Goal: Check status: Check status

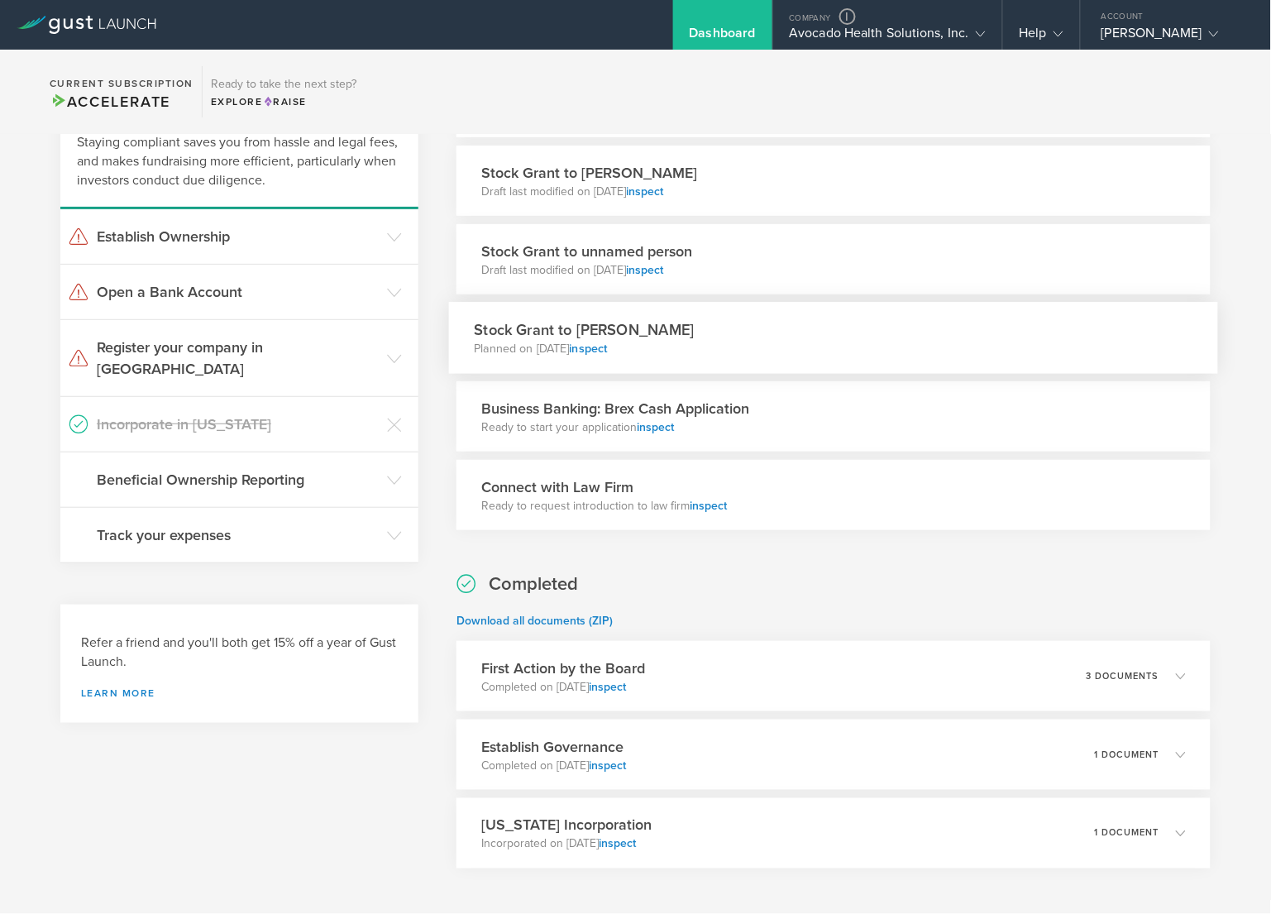
scroll to position [201, 0]
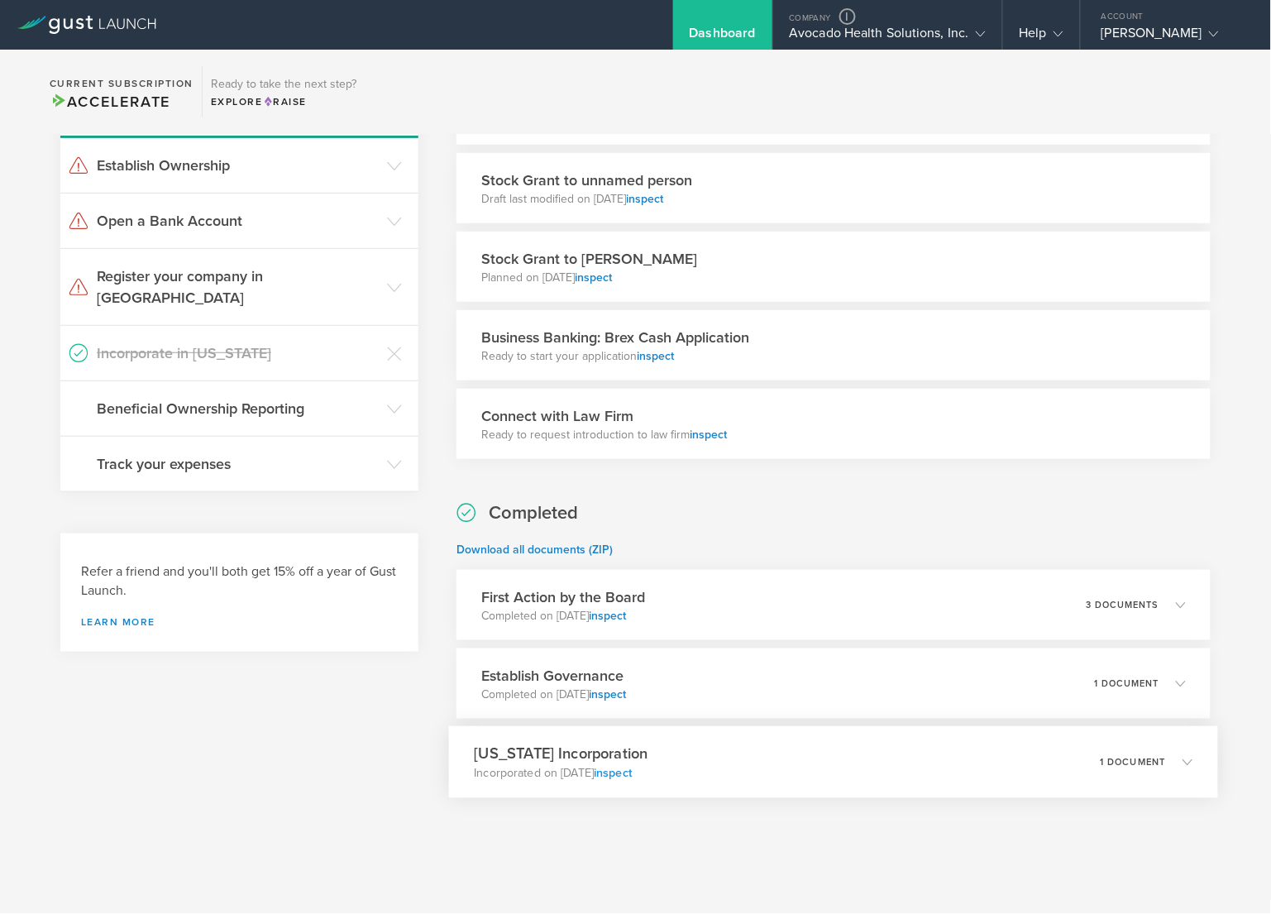
click at [632, 773] on link "inspect" at bounding box center [613, 773] width 38 height 14
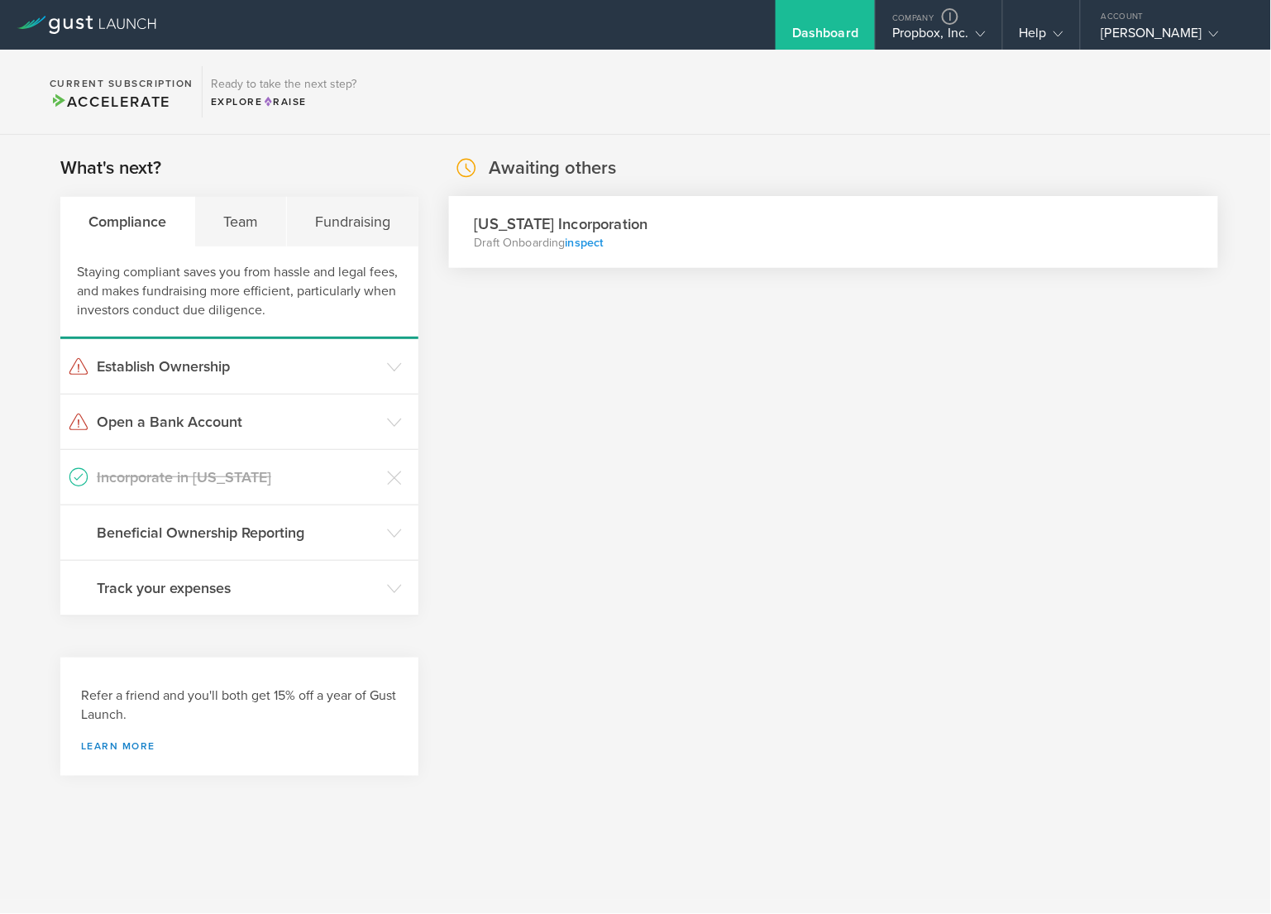
click at [579, 247] on link "inspect" at bounding box center [585, 243] width 38 height 14
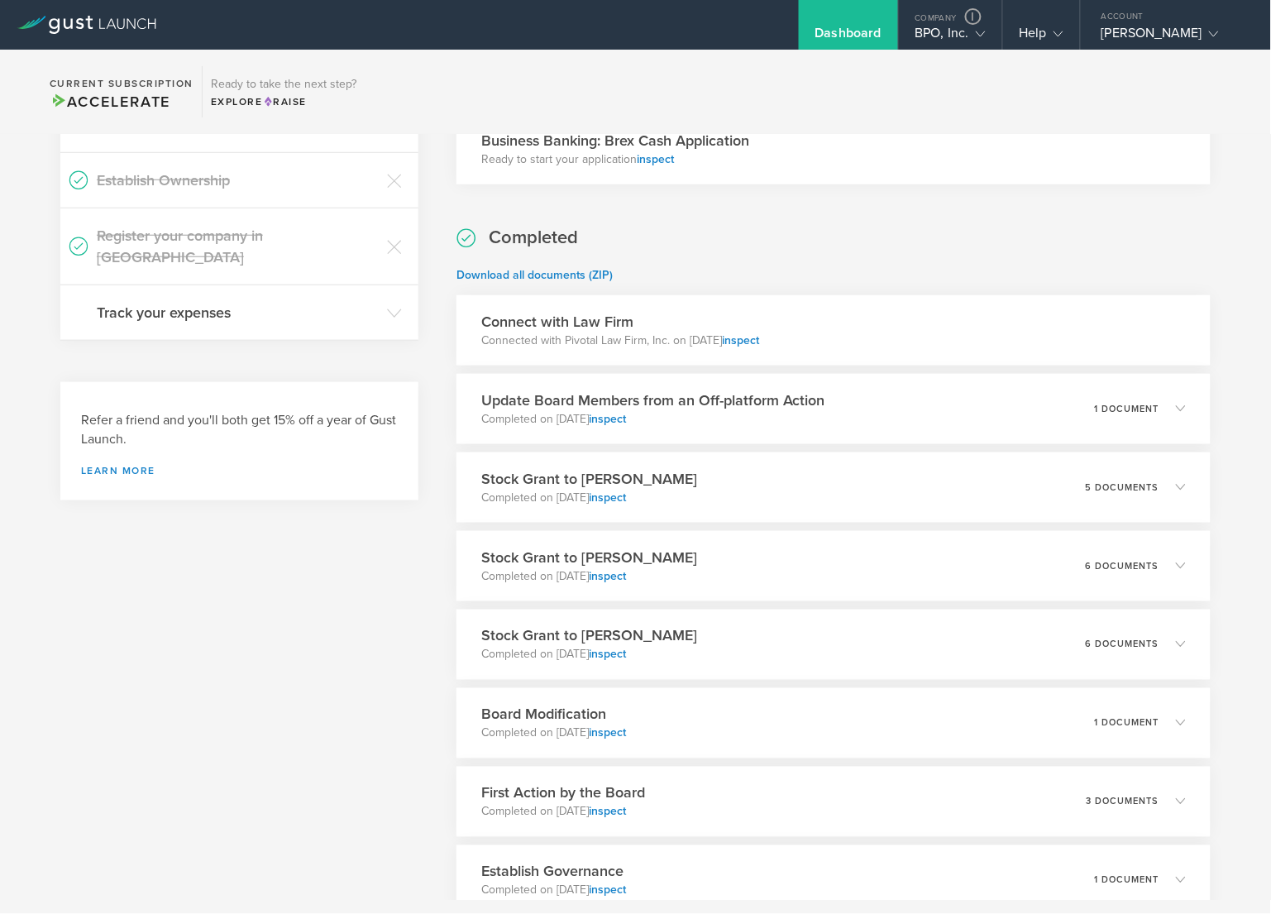
scroll to position [549, 0]
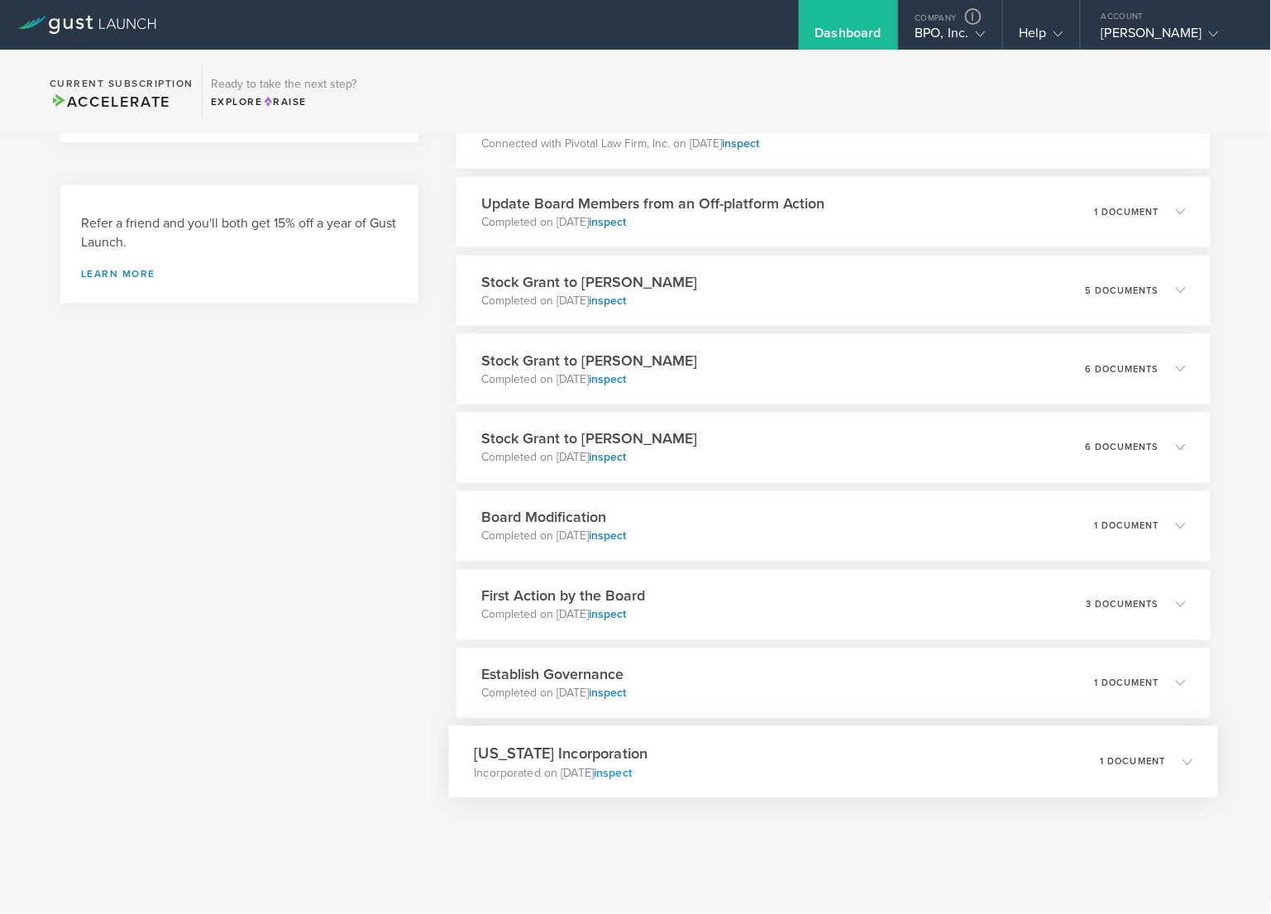
click at [632, 773] on link "inspect" at bounding box center [613, 772] width 38 height 14
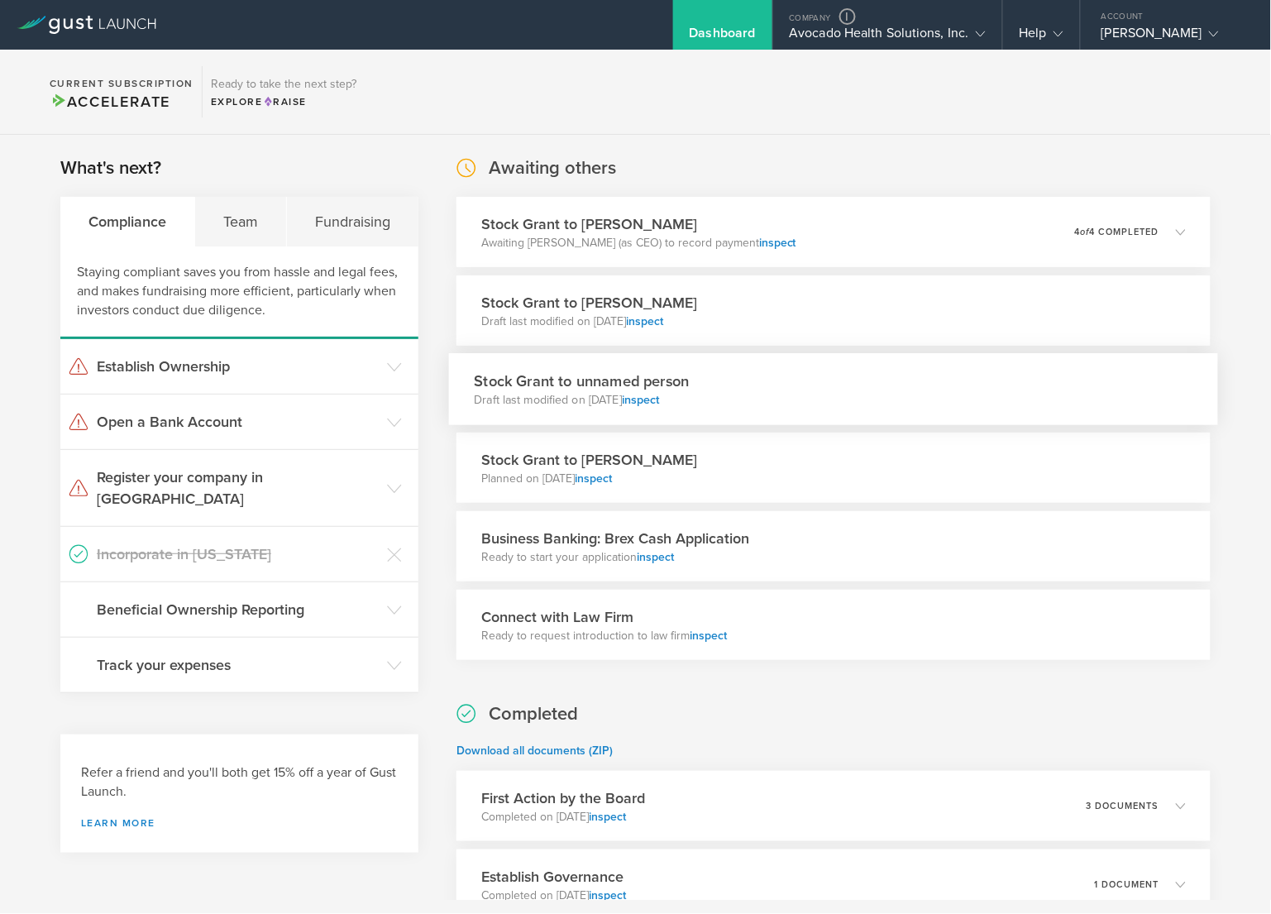
scroll to position [201, 0]
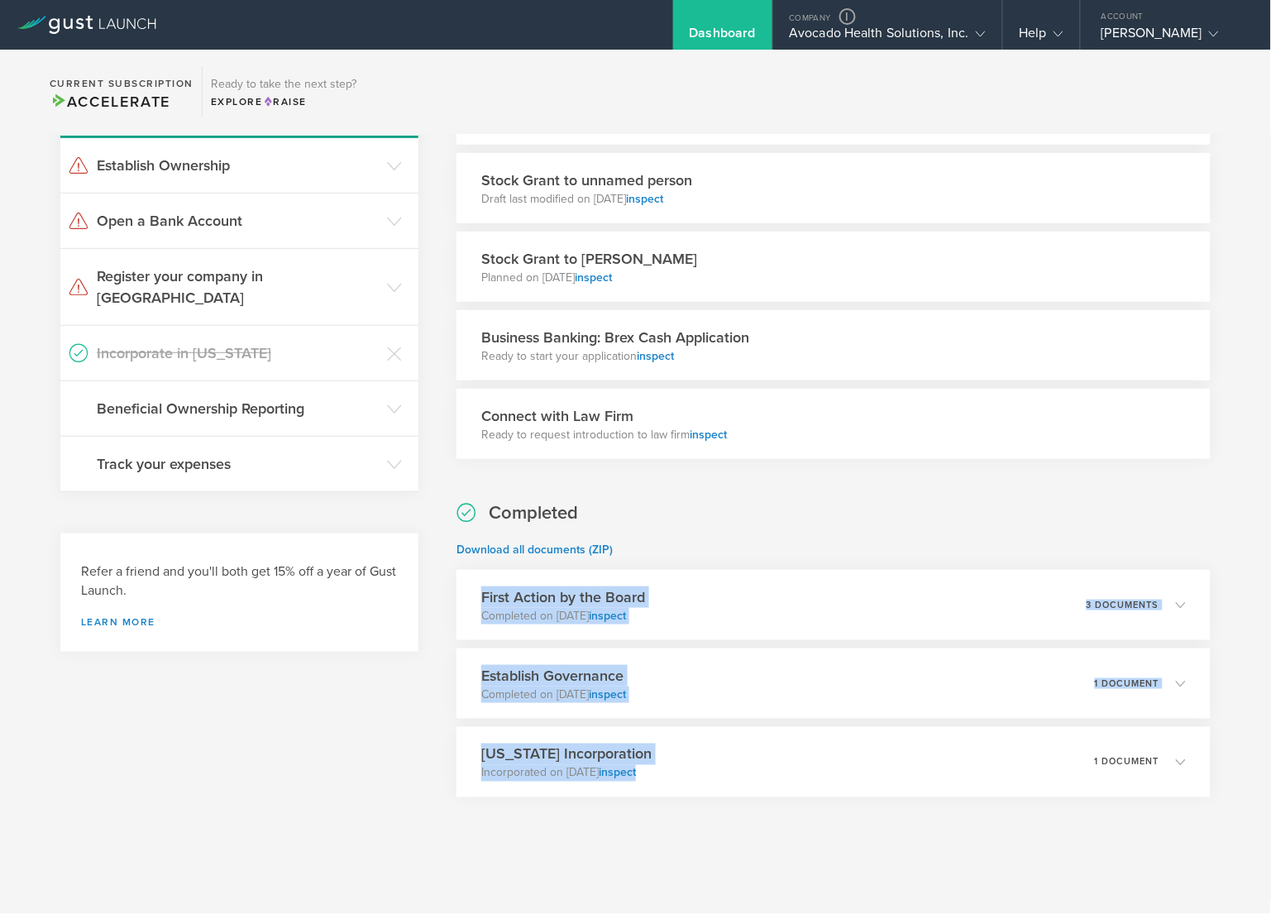
drag, startPoint x: 662, startPoint y: 775, endPoint x: 831, endPoint y: 567, distance: 268.0
click at [831, 567] on div "Completed Download all documents (ZIP) First Action by the Board Completed on […" at bounding box center [833, 648] width 754 height 297
click at [632, 771] on link "inspect" at bounding box center [613, 773] width 38 height 14
